Goal: Task Accomplishment & Management: Manage account settings

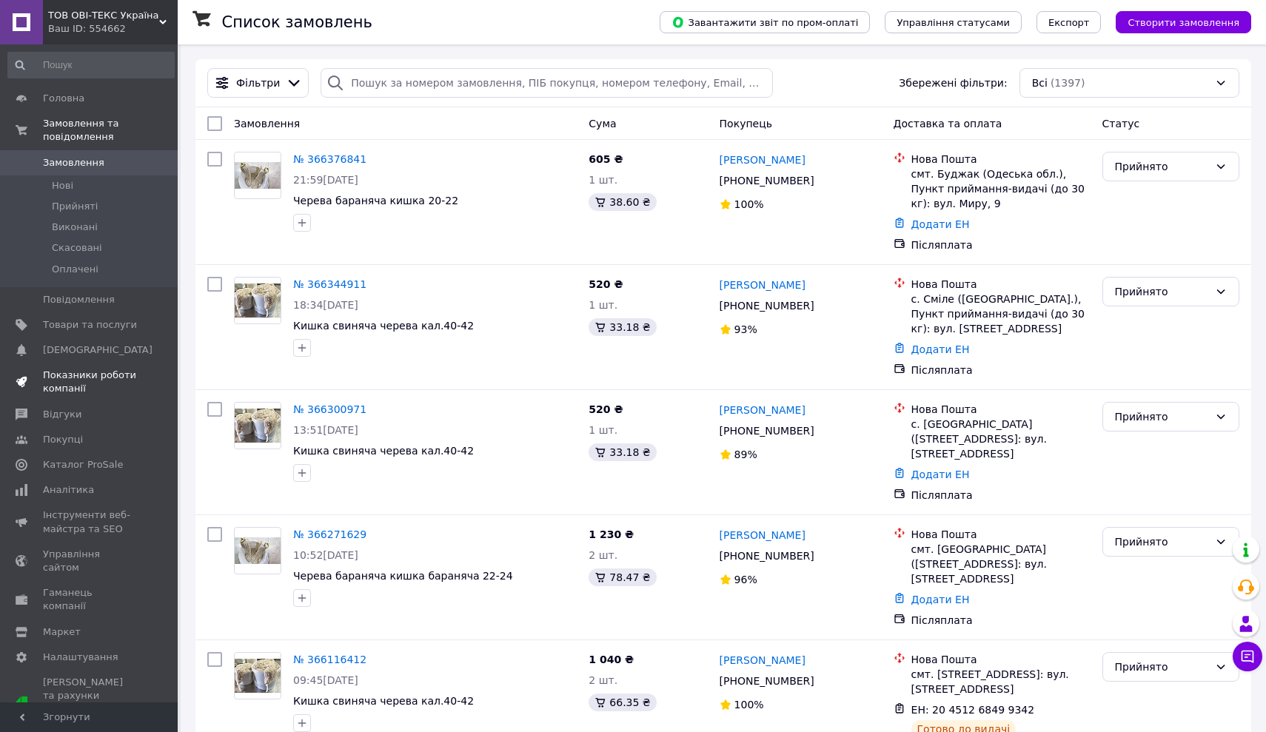
click at [51, 378] on span "Показники роботи компанії" at bounding box center [90, 382] width 94 height 27
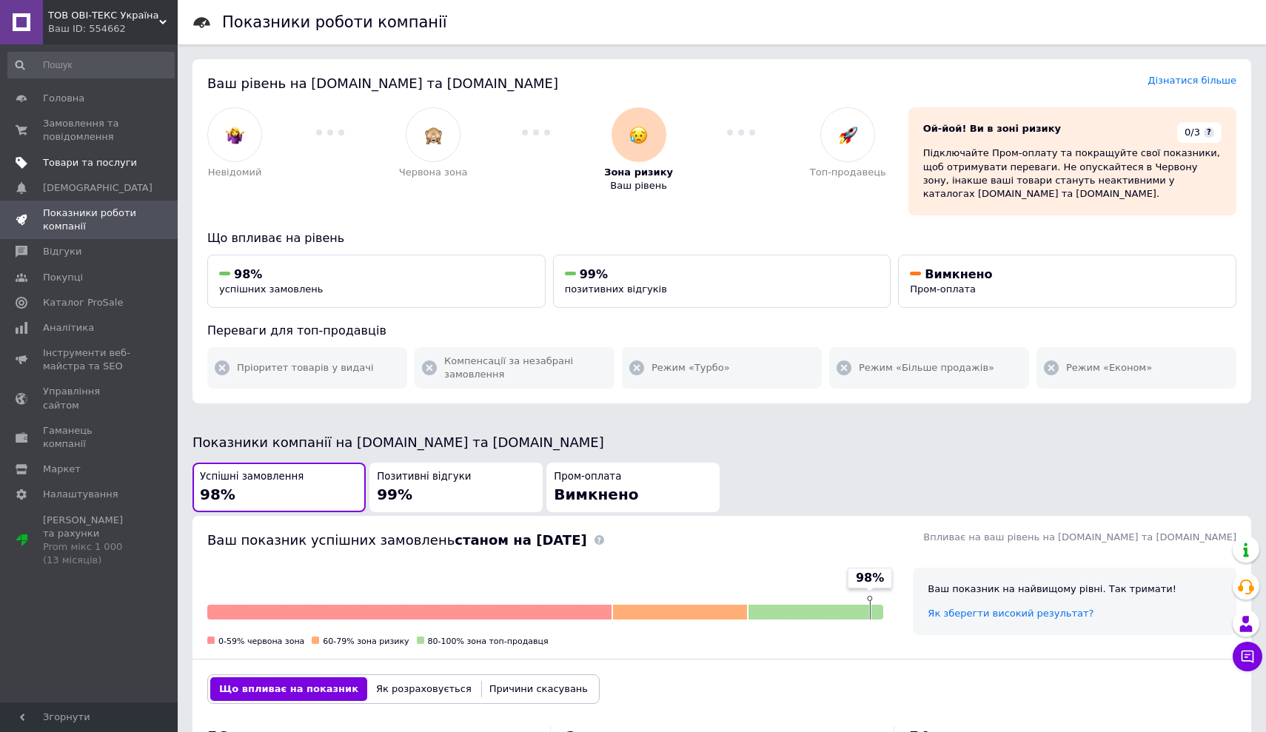
click at [78, 162] on span "Товари та послуги" at bounding box center [90, 162] width 94 height 13
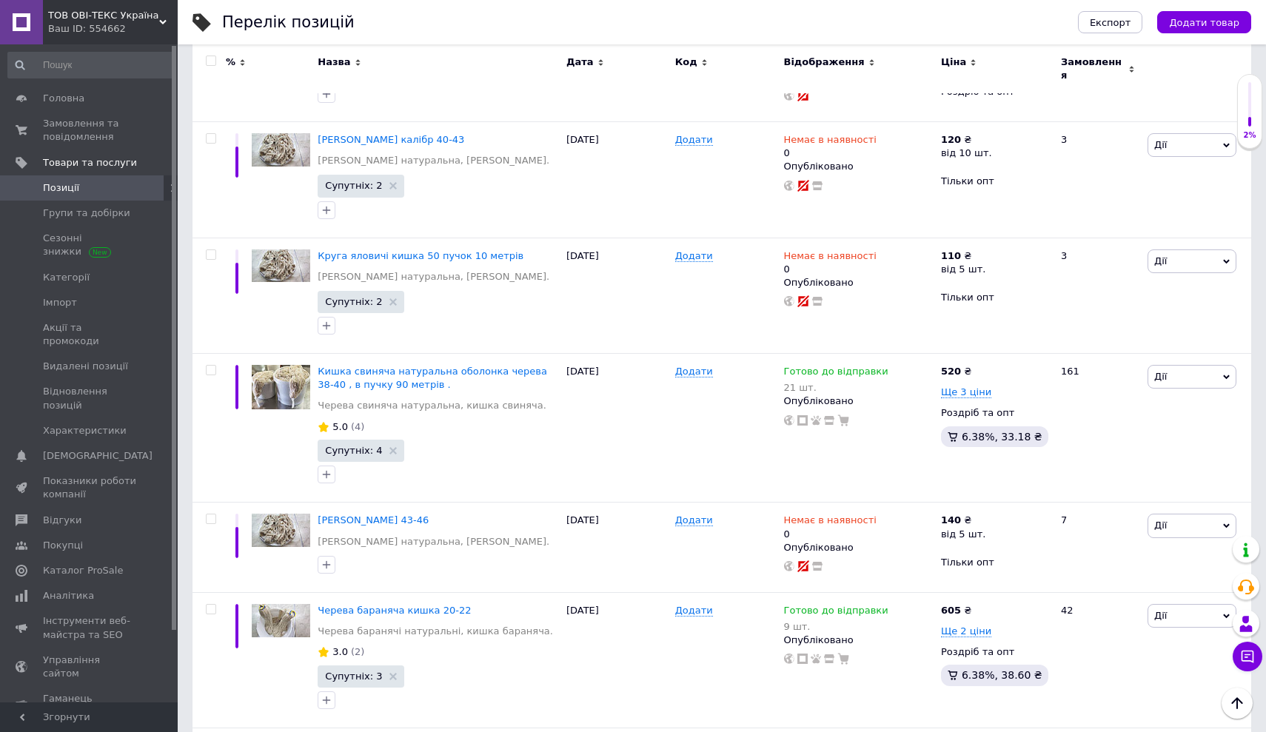
scroll to position [1608, 0]
click at [622, 603] on icon at bounding box center [896, 607] width 9 height 9
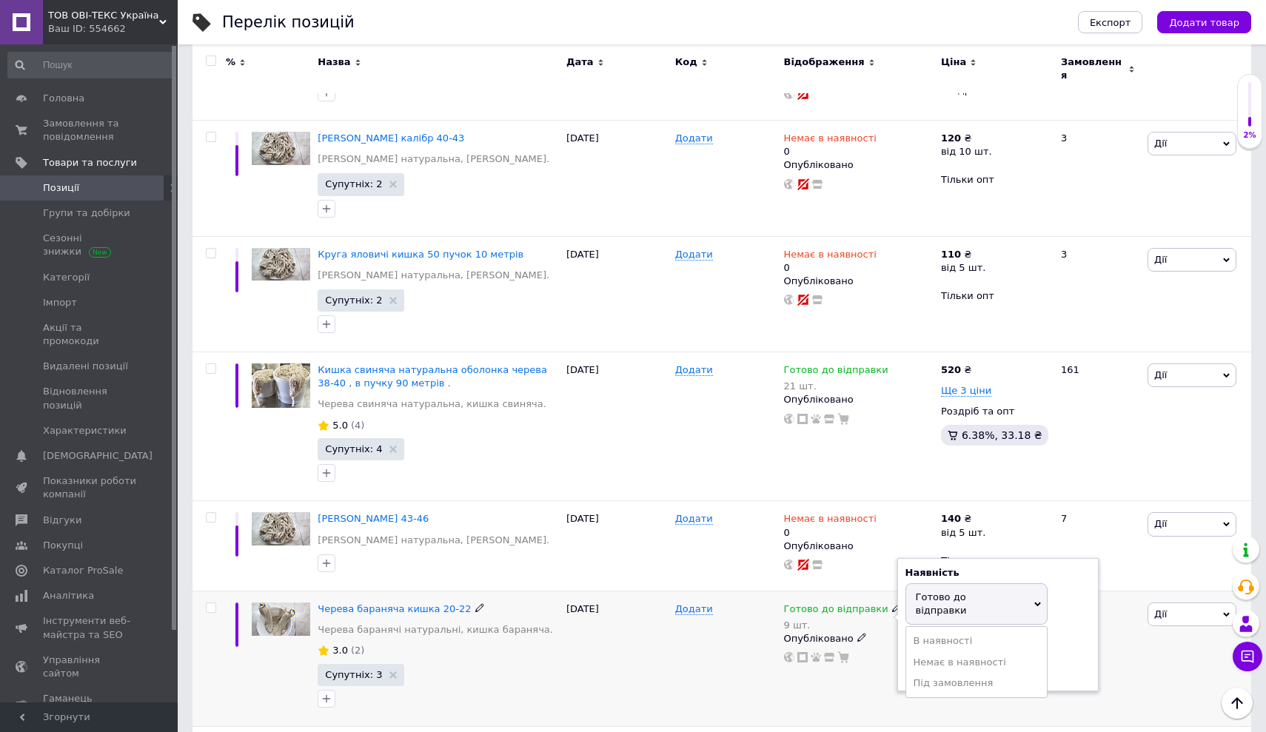
click at [622, 583] on span "Готово до відправки" at bounding box center [976, 603] width 142 height 41
click at [622, 654] on input "9" at bounding box center [961, 669] width 113 height 30
type input "15"
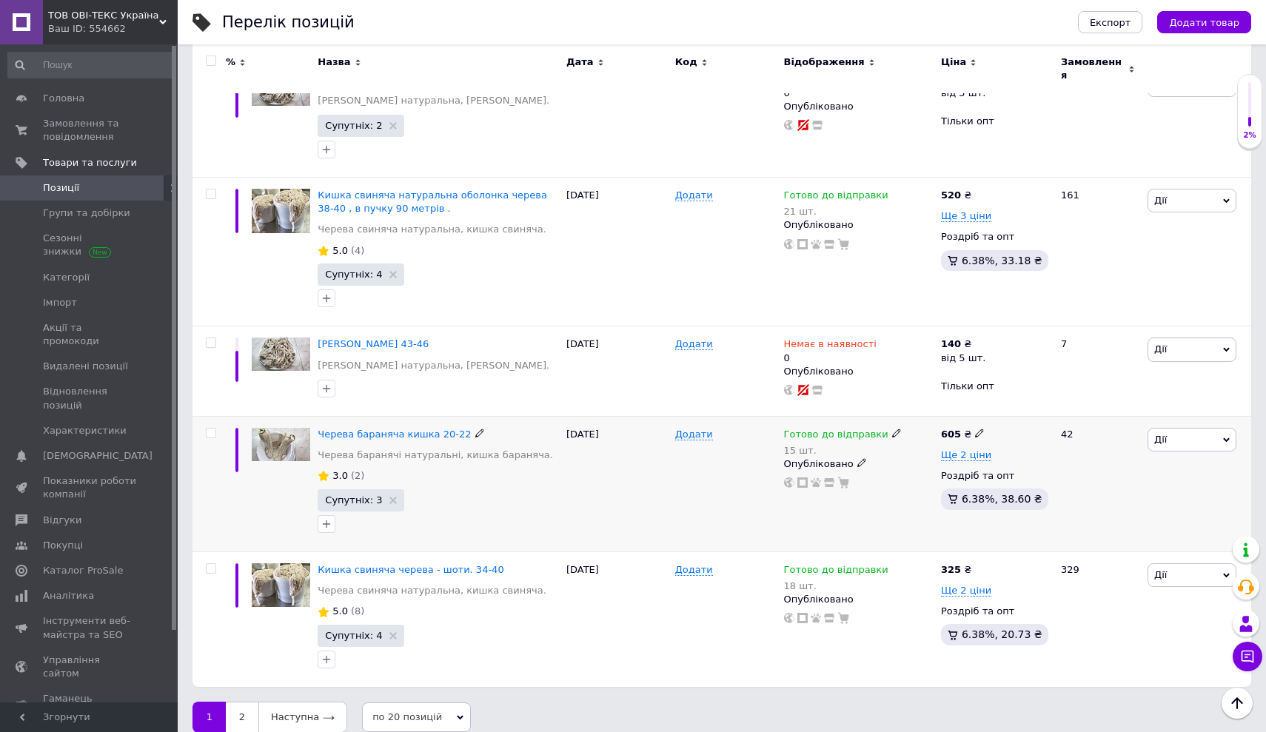
scroll to position [1781, 0]
click at [314, 656] on link "Наступна" at bounding box center [302, 718] width 89 height 31
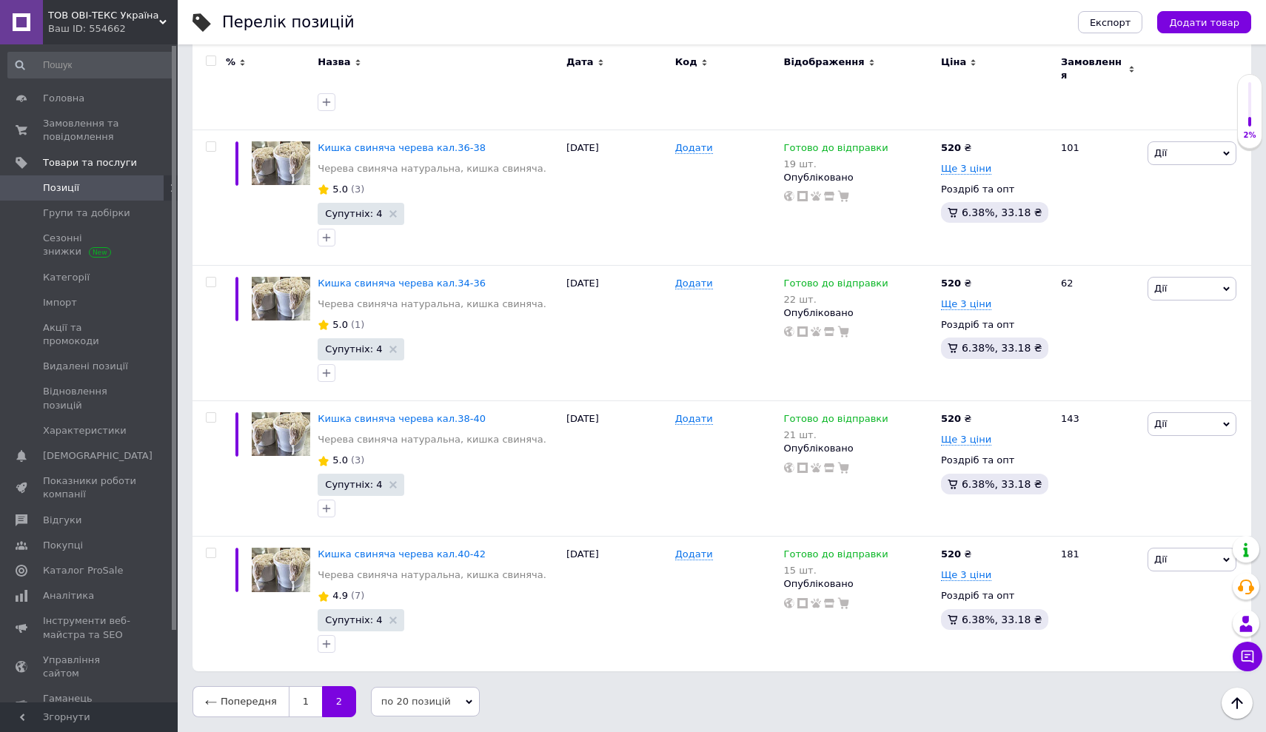
scroll to position [423, 0]
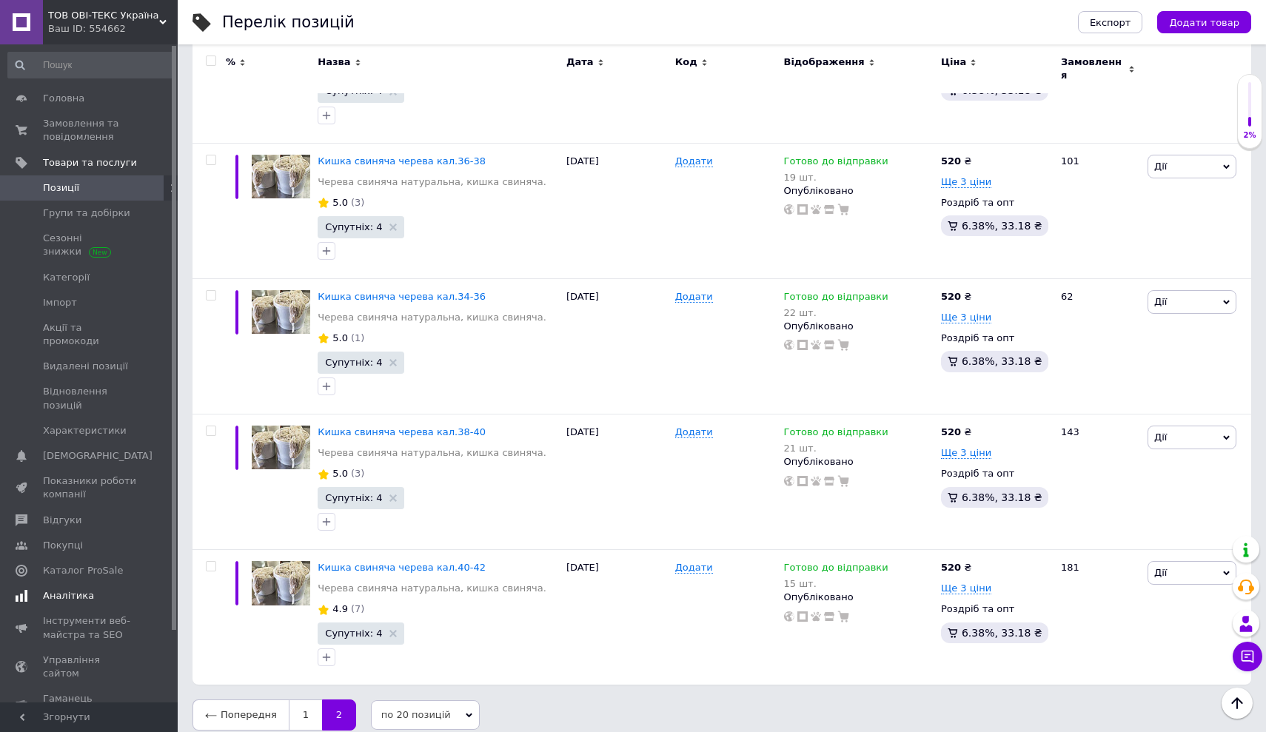
click at [64, 589] on span "Аналітика" at bounding box center [68, 595] width 51 height 13
